Goal: Information Seeking & Learning: Learn about a topic

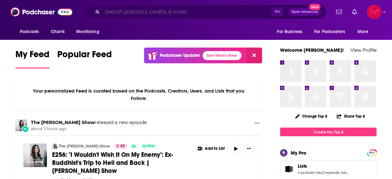
click at [141, 12] on input "Search podcasts, credits, & more..." at bounding box center [186, 12] width 169 height 10
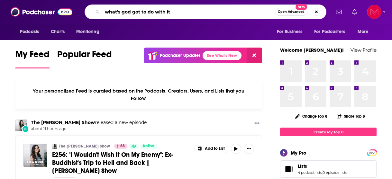
type input "what's god got to do with it"
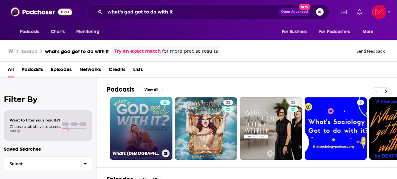
click at [153, 137] on link "What's [DEMOGRAPHIC_DATA] Got To Do With It? With [PERSON_NAME]" at bounding box center [141, 128] width 62 height 62
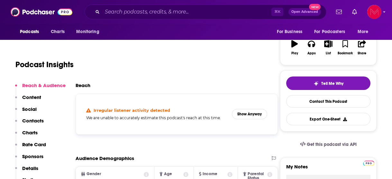
scroll to position [104, 0]
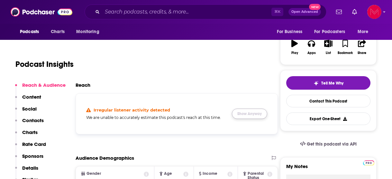
click at [252, 115] on button "Show Anyway" at bounding box center [249, 114] width 35 height 10
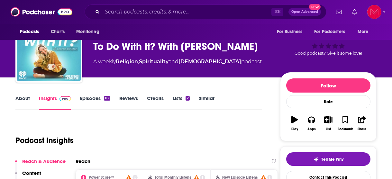
scroll to position [0, 0]
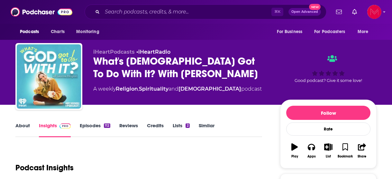
click at [21, 126] on link "About" at bounding box center [22, 129] width 14 height 15
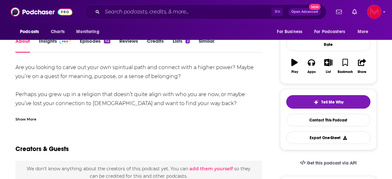
scroll to position [86, 0]
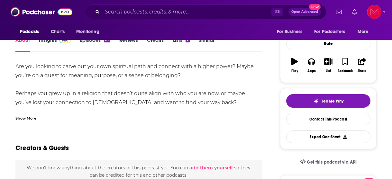
click at [26, 117] on div "Show More" at bounding box center [25, 118] width 21 height 6
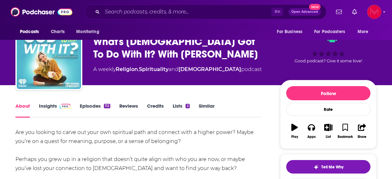
scroll to position [0, 0]
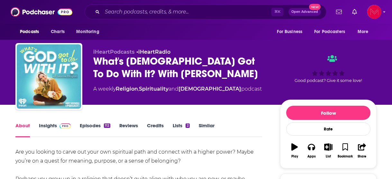
click at [42, 127] on link "Insights" at bounding box center [55, 129] width 32 height 15
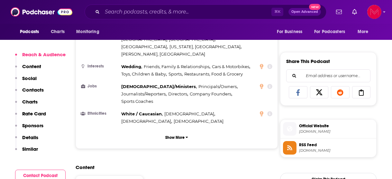
scroll to position [375, 0]
